Goal: Task Accomplishment & Management: Use online tool/utility

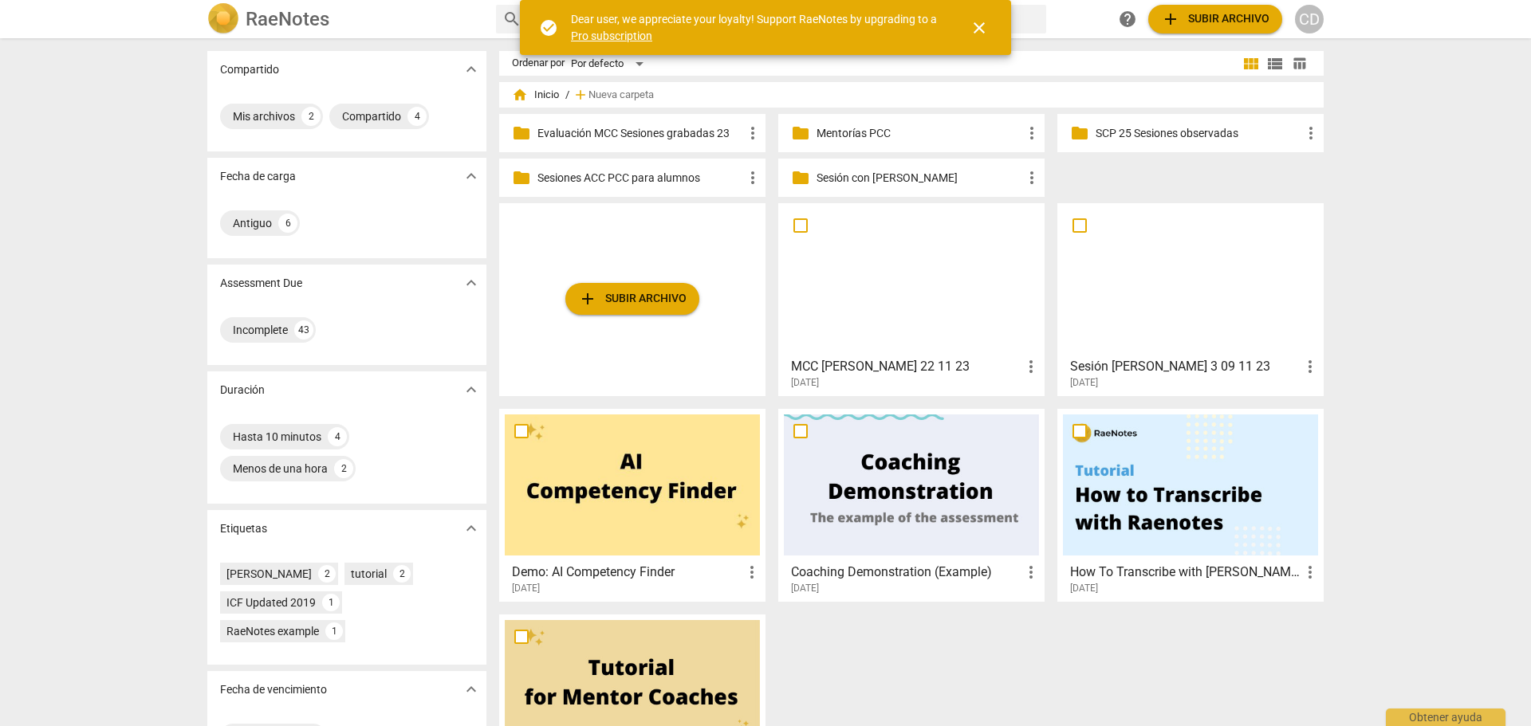
click at [825, 127] on p "Mentorías PCC" at bounding box center [920, 133] width 206 height 17
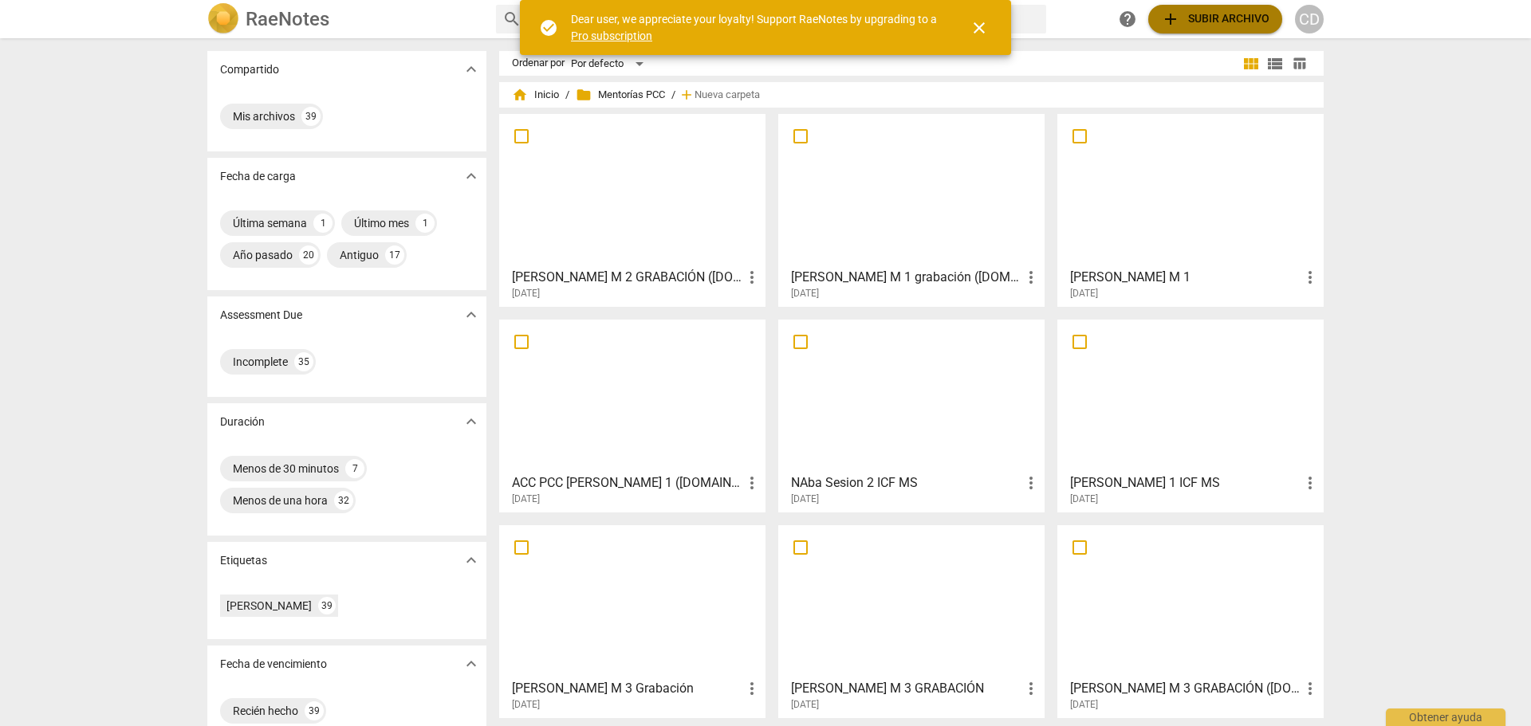
click at [1246, 14] on span "add Subir archivo" at bounding box center [1215, 19] width 108 height 19
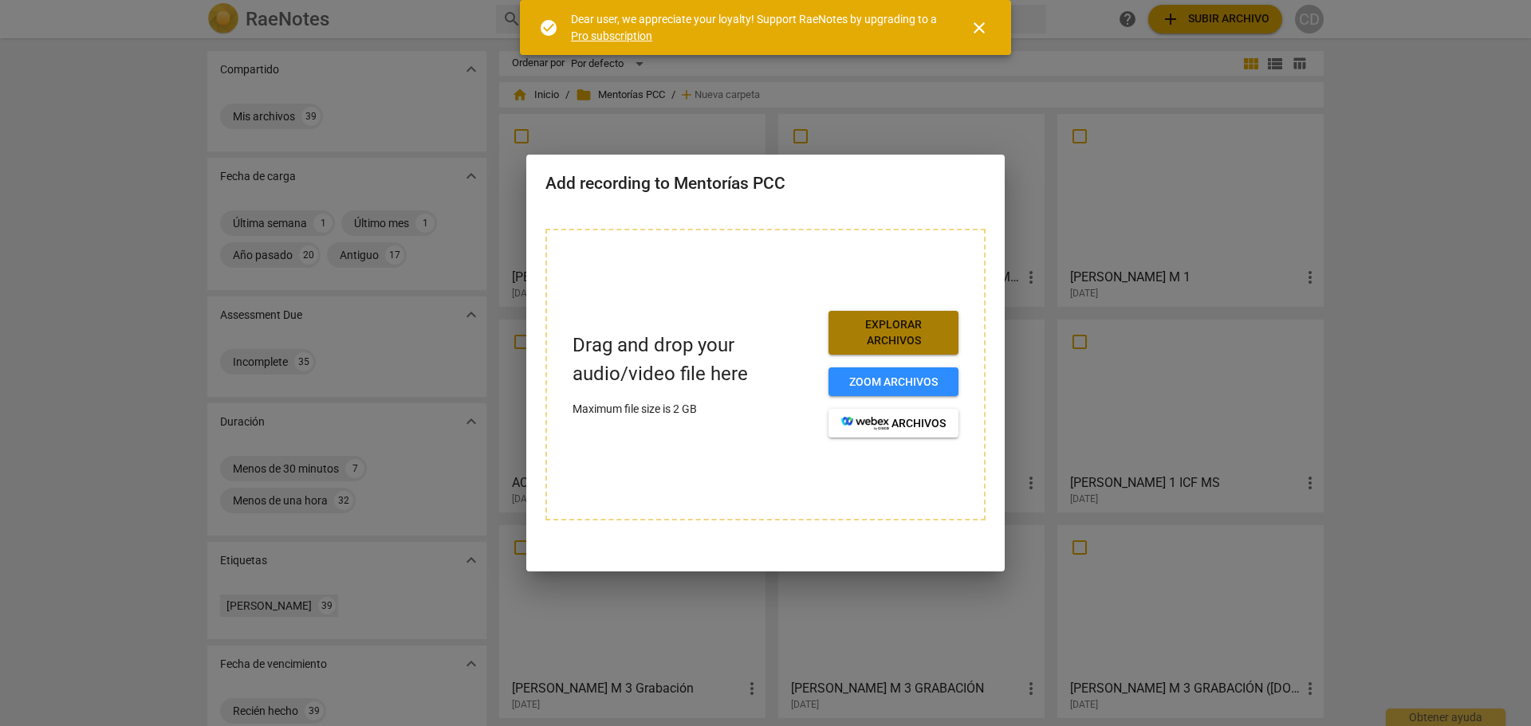
click at [925, 323] on span "Explorar archivos" at bounding box center [893, 332] width 104 height 31
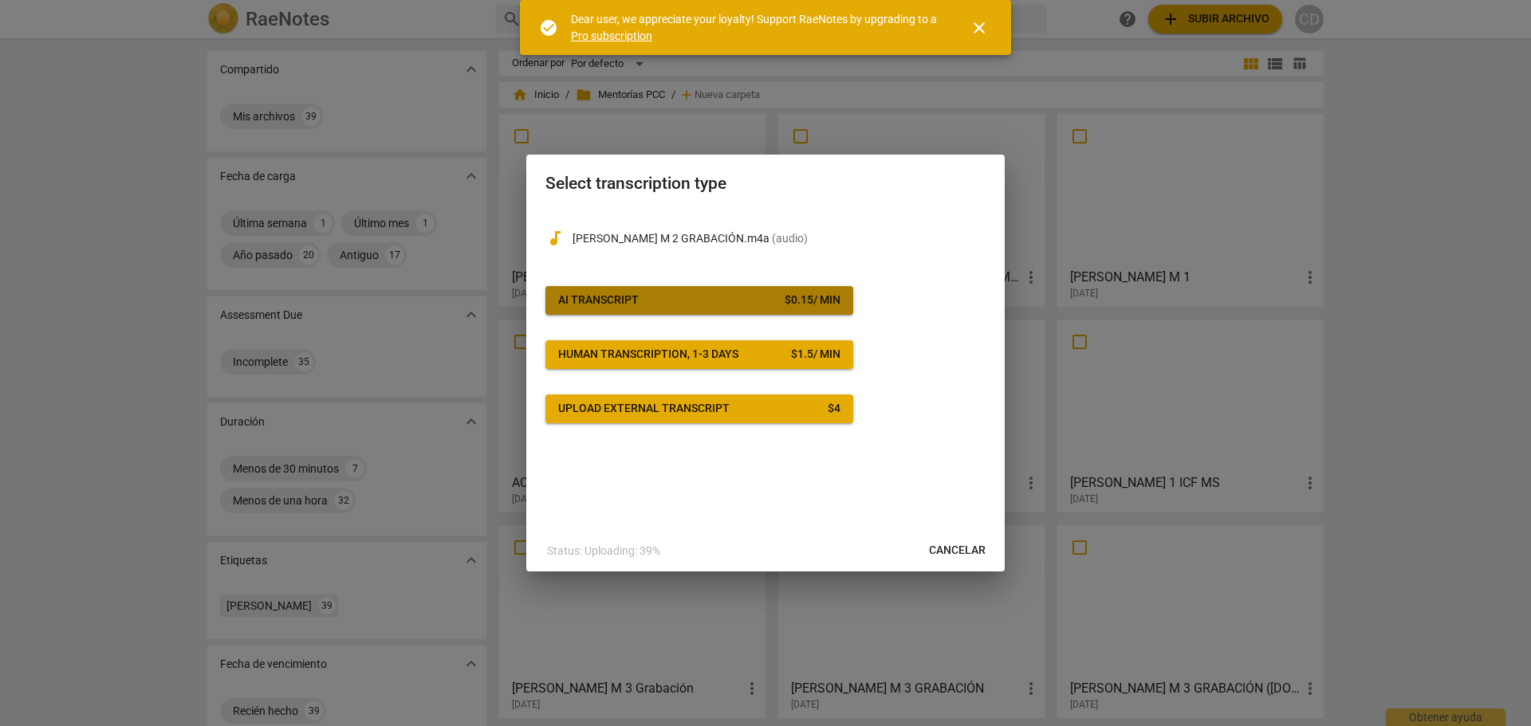
click at [798, 289] on button "AI Transcript $ 0.15 / min" at bounding box center [699, 300] width 308 height 29
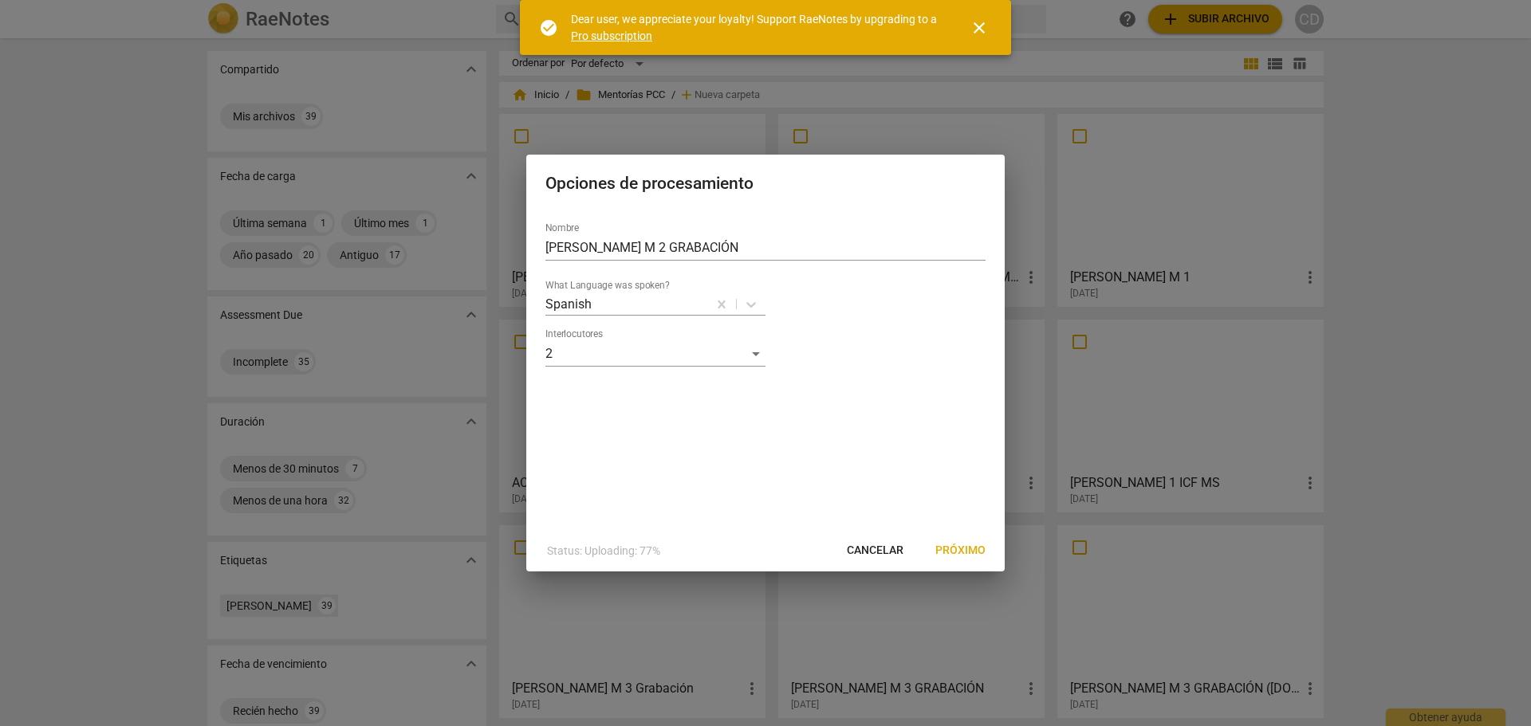
click at [993, 544] on button "Próximo" at bounding box center [961, 551] width 76 height 29
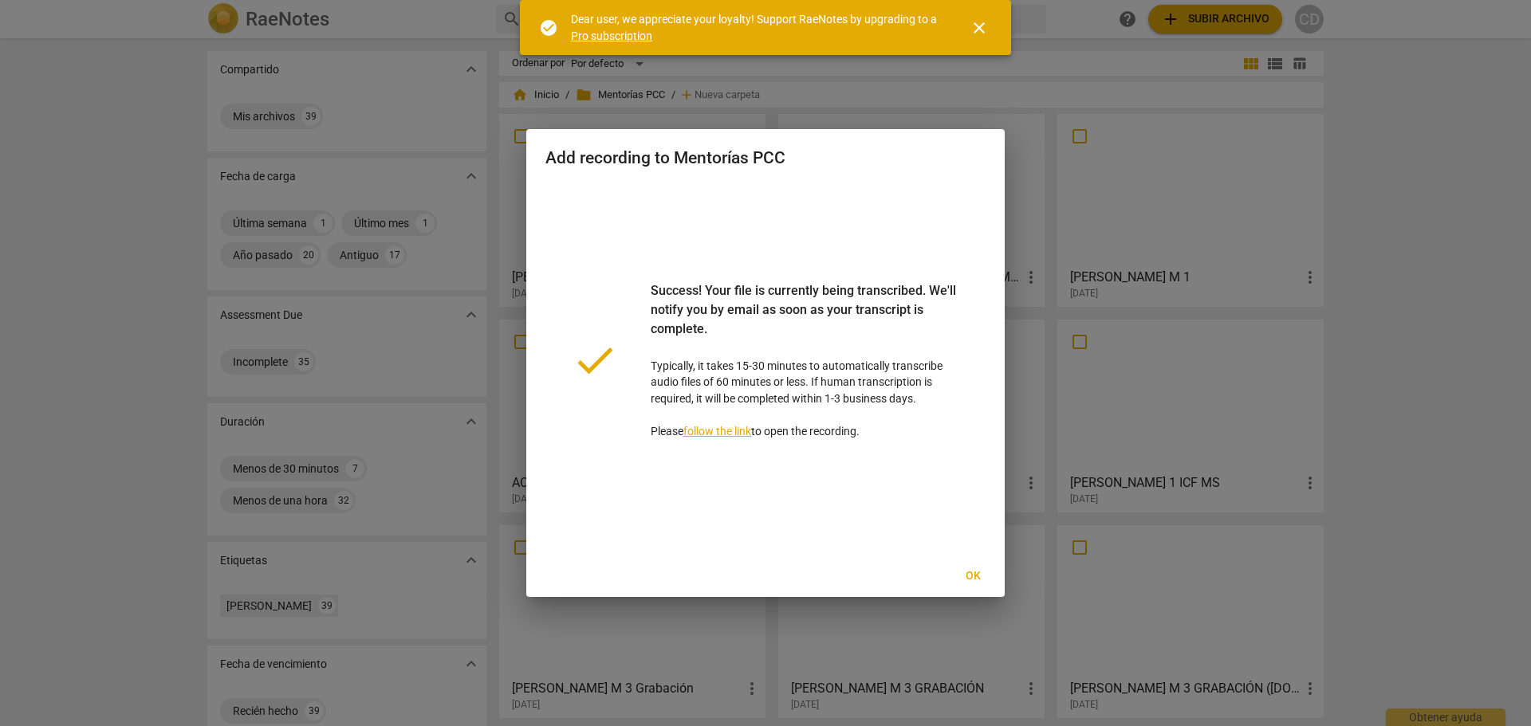
drag, startPoint x: 967, startPoint y: 574, endPoint x: 1052, endPoint y: 557, distance: 86.3
click at [968, 573] on span "Ok" at bounding box center [973, 577] width 26 height 16
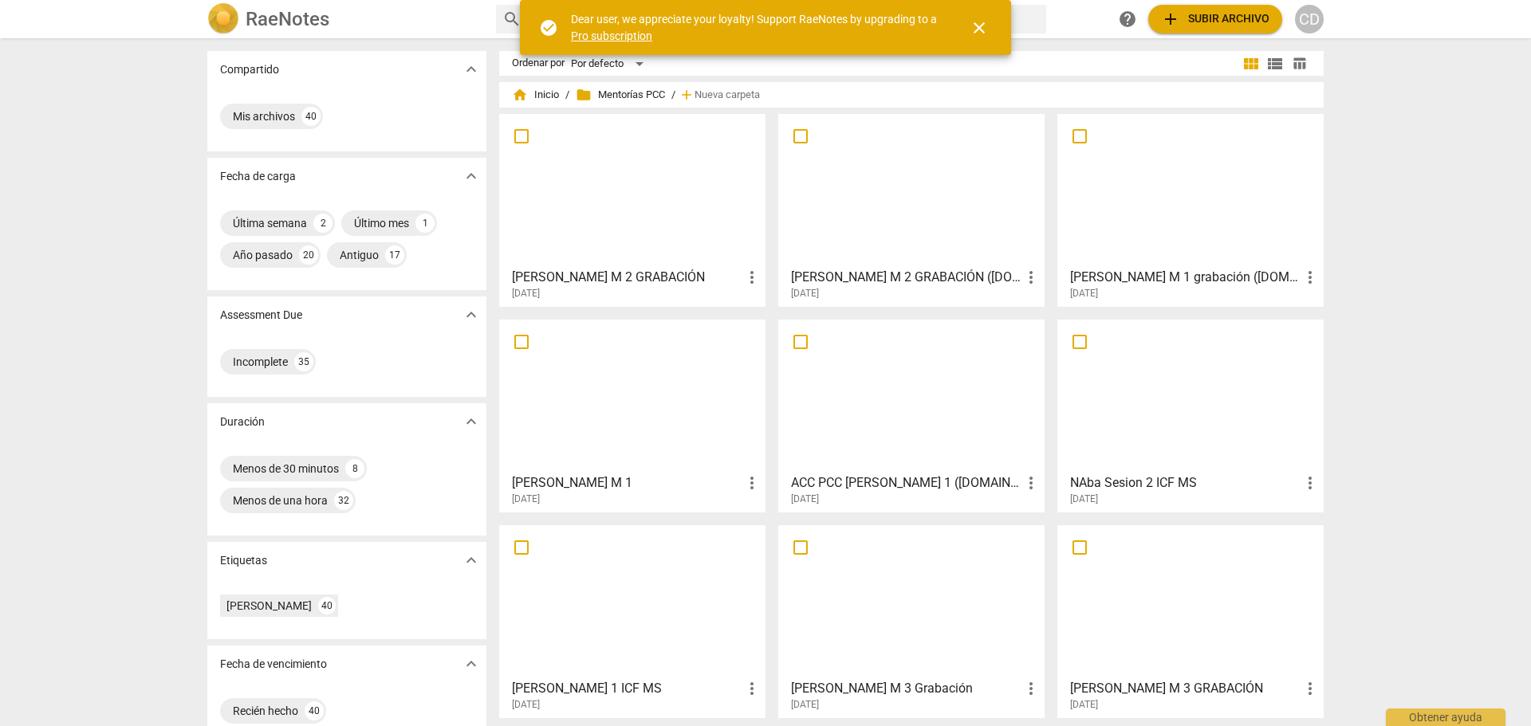
click at [635, 234] on div at bounding box center [632, 190] width 255 height 141
